Goal: Information Seeking & Learning: Learn about a topic

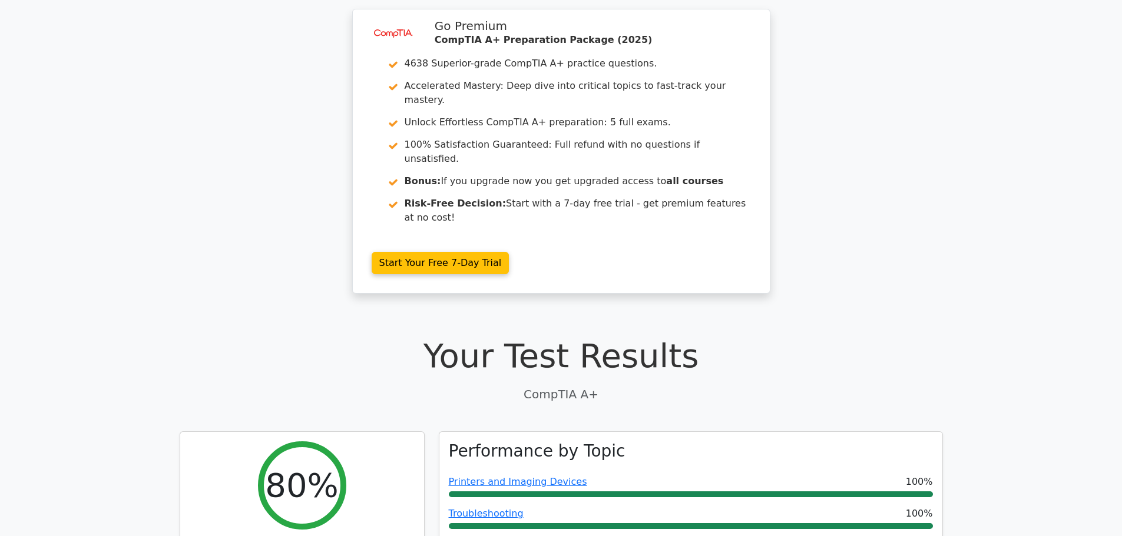
scroll to position [59, 0]
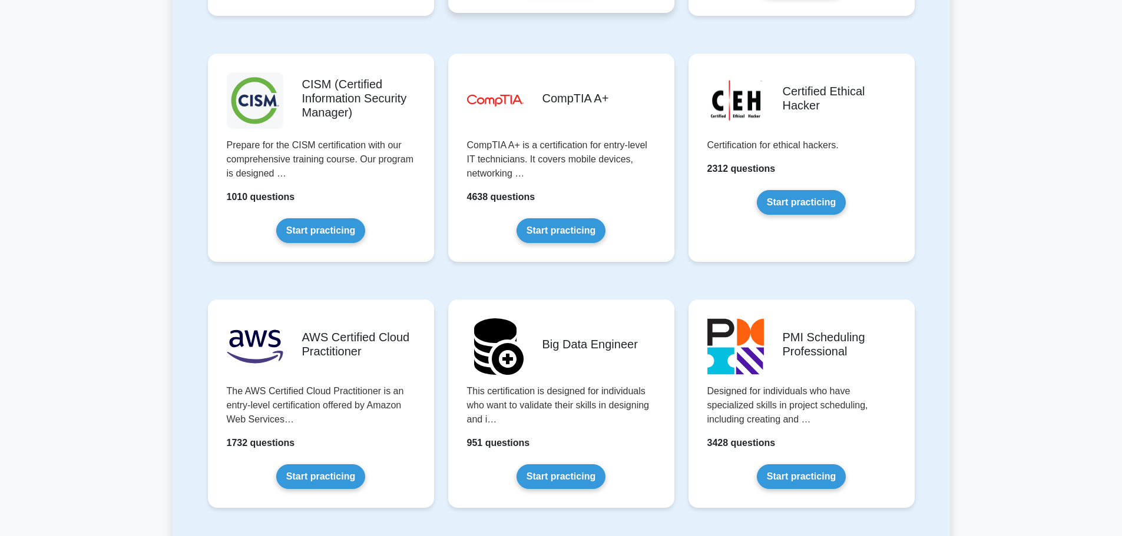
scroll to position [1766, 0]
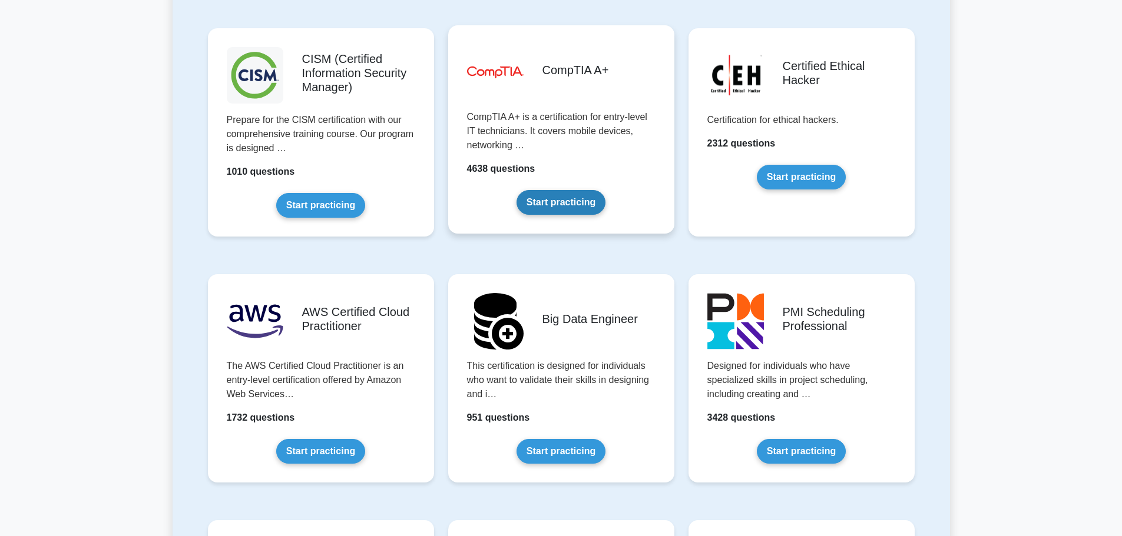
click at [563, 206] on link "Start practicing" at bounding box center [560, 202] width 89 height 25
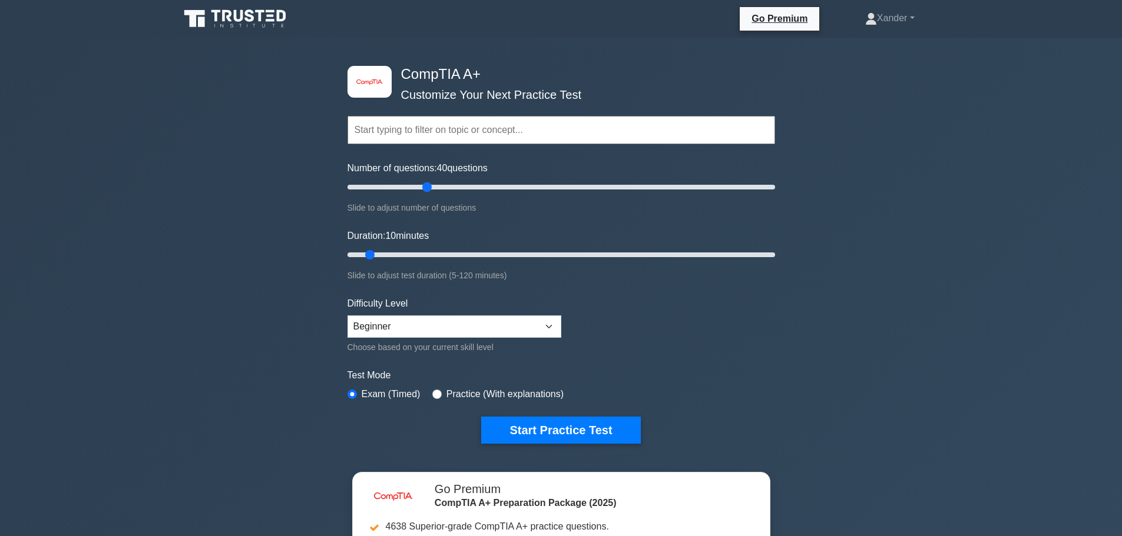
drag, startPoint x: 361, startPoint y: 185, endPoint x: 423, endPoint y: 204, distance: 65.4
type input "40"
click at [423, 194] on input "Number of questions: 40 questions" at bounding box center [560, 187] width 427 height 14
drag, startPoint x: 372, startPoint y: 254, endPoint x: 396, endPoint y: 253, distance: 24.1
type input "15"
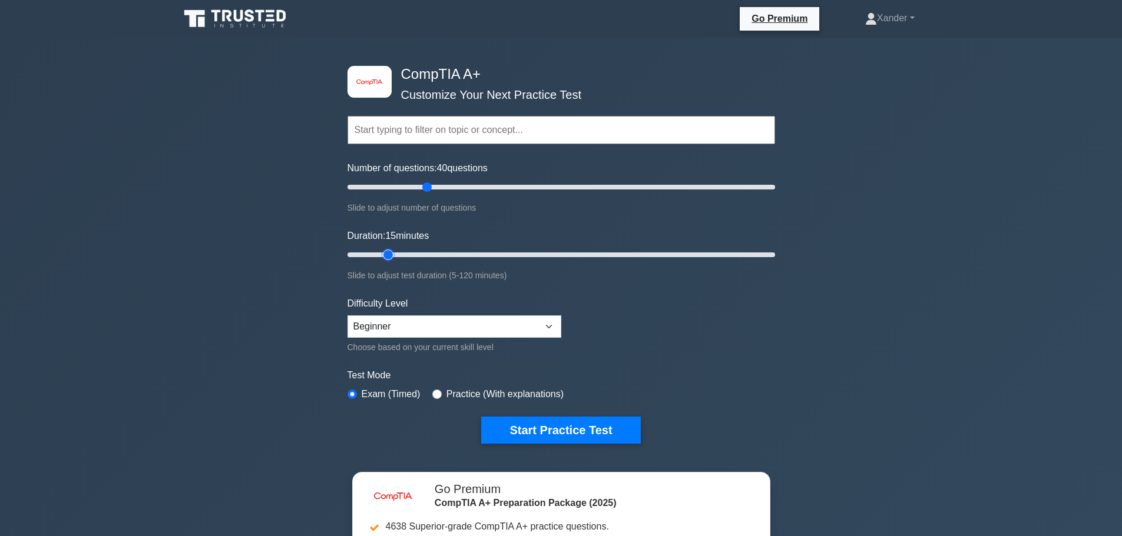
click at [396, 253] on input "Duration: 15 minutes" at bounding box center [560, 255] width 427 height 14
click at [546, 321] on select "Beginner Intermediate Expert" at bounding box center [454, 327] width 214 height 22
select select "intermediate"
click at [347, 316] on select "Beginner Intermediate Expert" at bounding box center [454, 327] width 214 height 22
click at [453, 391] on label "Practice (With explanations)" at bounding box center [504, 394] width 117 height 14
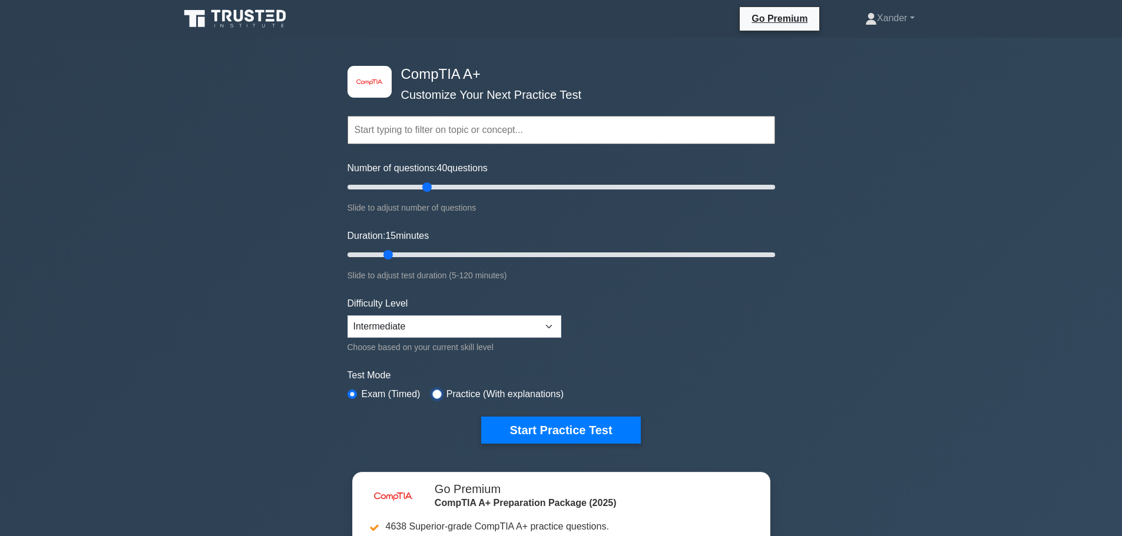
click at [434, 391] on input "radio" at bounding box center [436, 394] width 9 height 9
radio input "true"
click at [541, 432] on button "Start Practice Test" at bounding box center [560, 430] width 159 height 27
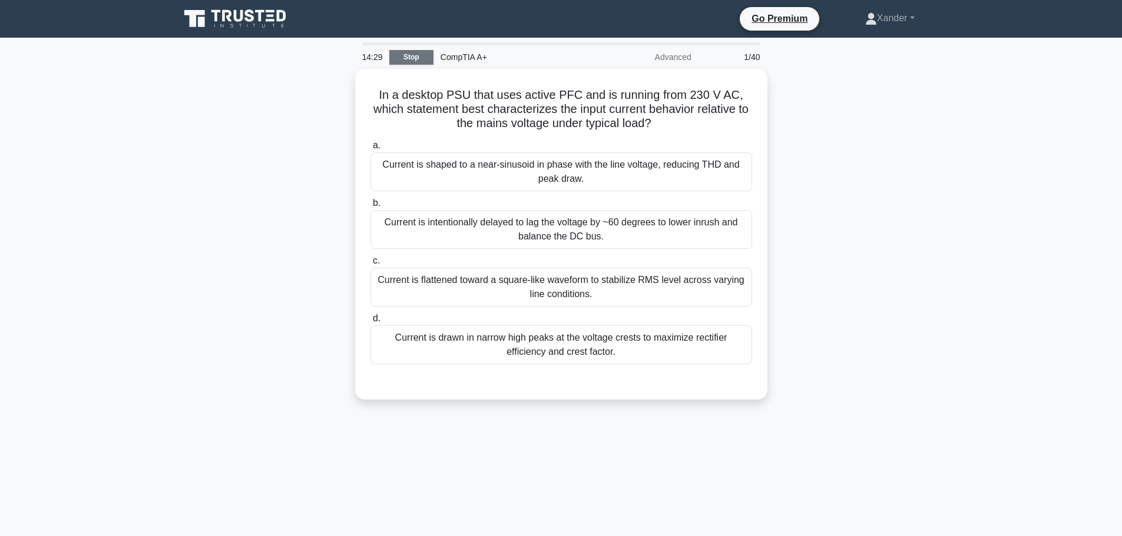
click at [397, 57] on link "Stop" at bounding box center [411, 57] width 44 height 15
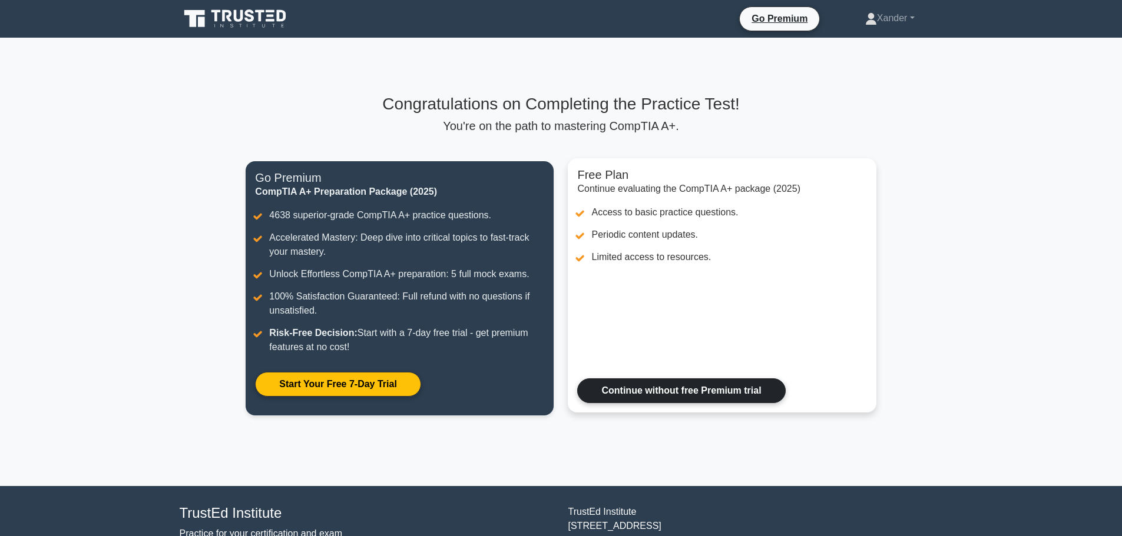
click at [692, 389] on link "Continue without free Premium trial" at bounding box center [681, 391] width 208 height 25
